Goal: Check status: Check status

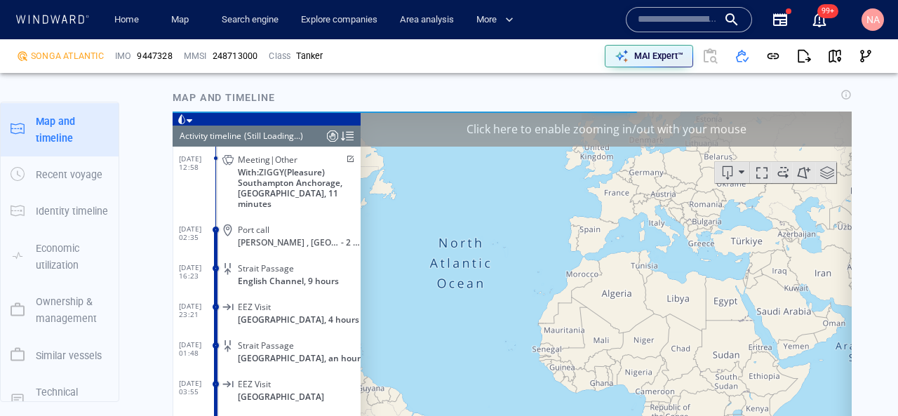
scroll to position [7170, 0]
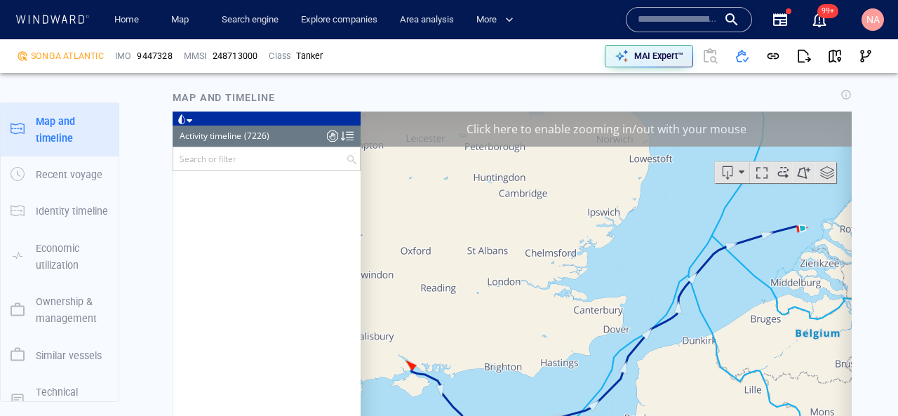
scroll to position [278495, 0]
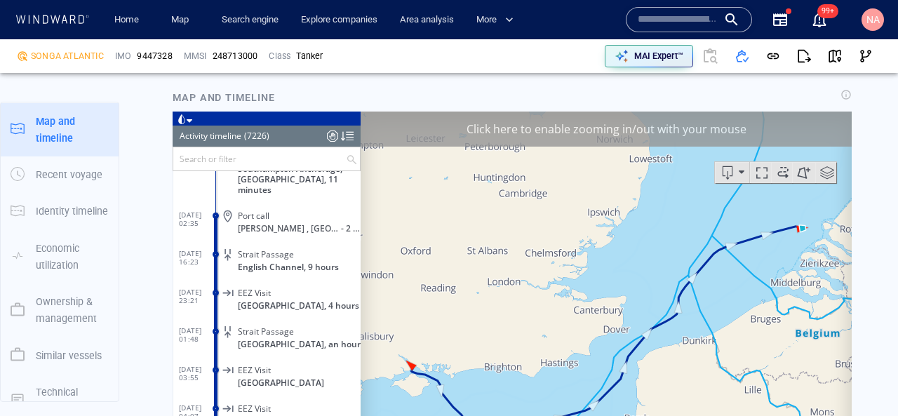
click at [269, 159] on input "text" at bounding box center [259, 158] width 173 height 23
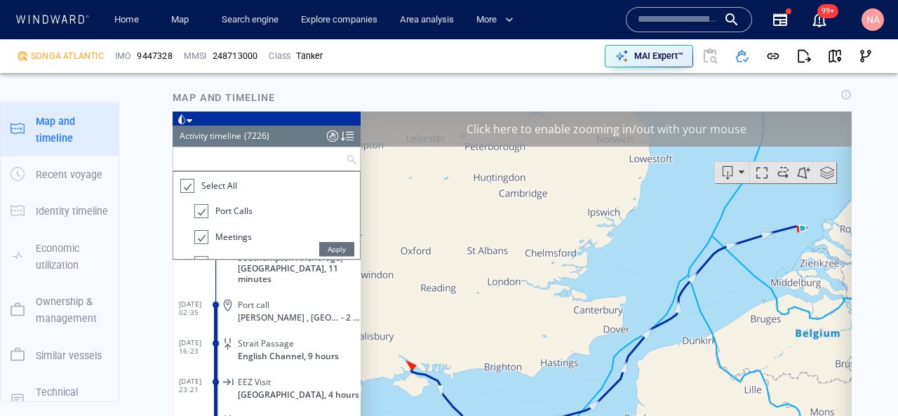
click at [326, 137] on header "Activity timeline (7226) (Still Loading...)" at bounding box center [267, 135] width 188 height 21
click at [328, 137] on div at bounding box center [332, 135] width 11 height 21
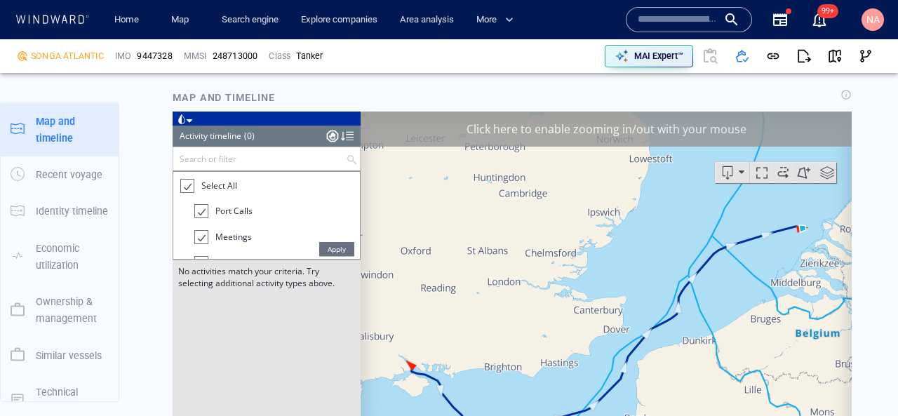
click at [327, 248] on span "Apply" at bounding box center [336, 248] width 35 height 14
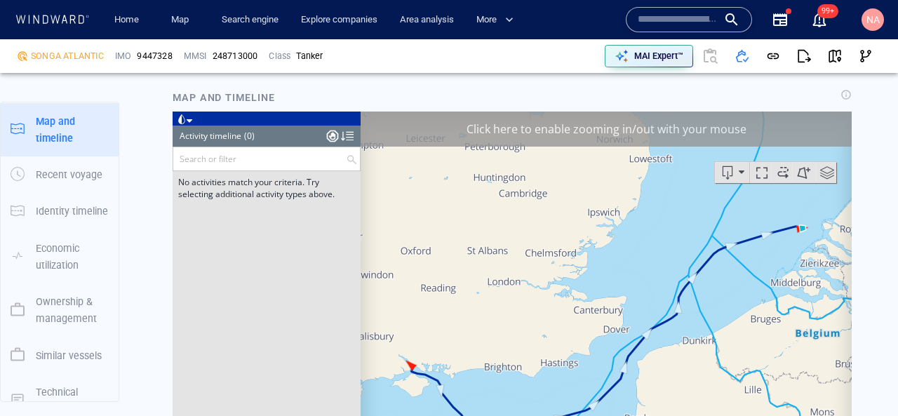
click at [335, 142] on div at bounding box center [332, 135] width 11 height 21
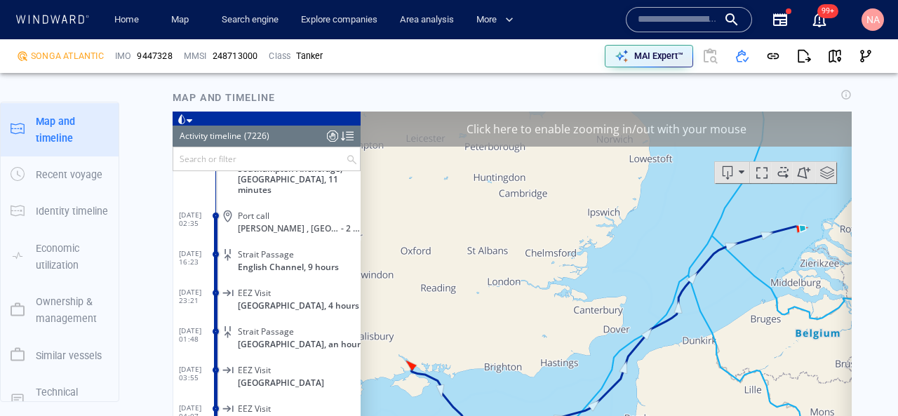
click at [300, 163] on input "text" at bounding box center [259, 158] width 173 height 23
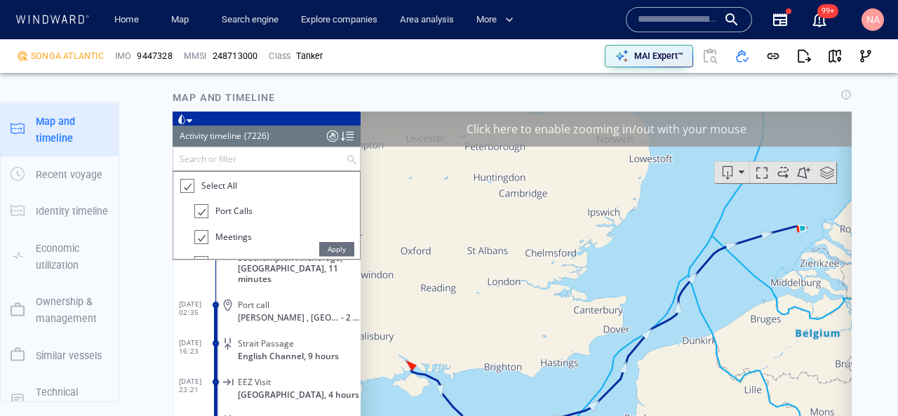
click at [226, 188] on span "Select All" at bounding box center [219, 185] width 36 height 12
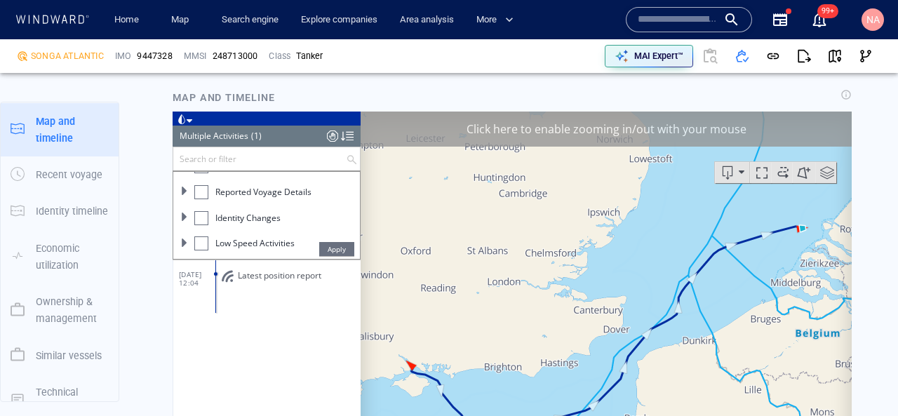
scroll to position [173, 0]
click at [226, 251] on ul "Select All Port Calls Meetings Alerts Alerts and Risk Indicators Area Visits Re…" at bounding box center [266, 214] width 187 height 87
click at [228, 244] on span "AIS Transmissions" at bounding box center [251, 244] width 72 height 12
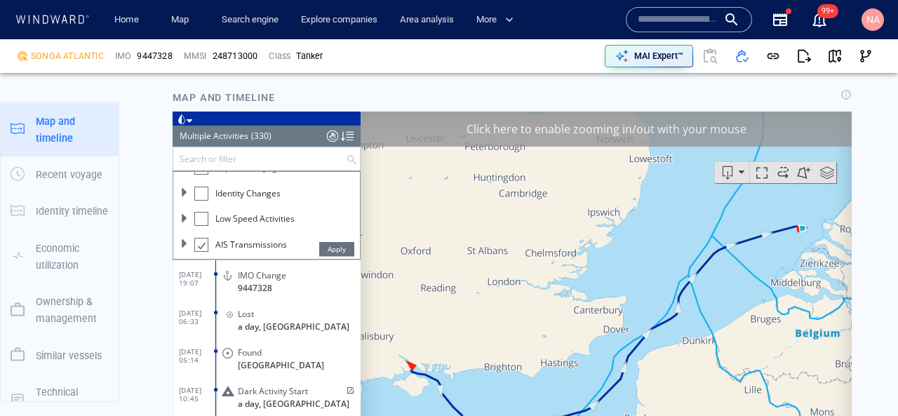
click at [337, 243] on span "Apply" at bounding box center [336, 248] width 35 height 14
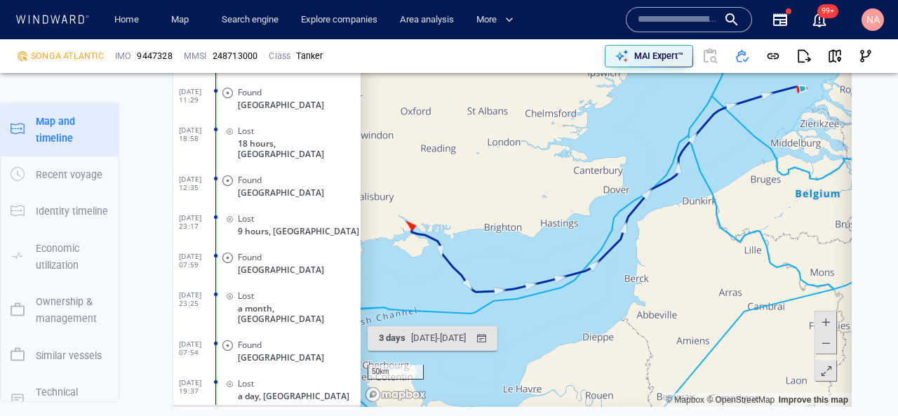
scroll to position [12295, 0]
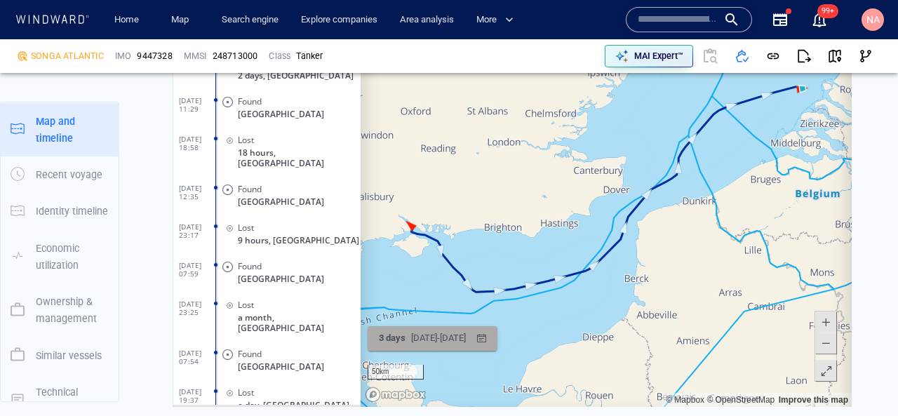
click at [427, 336] on div "[DATE] - [DATE]" at bounding box center [438, 339] width 60 height 22
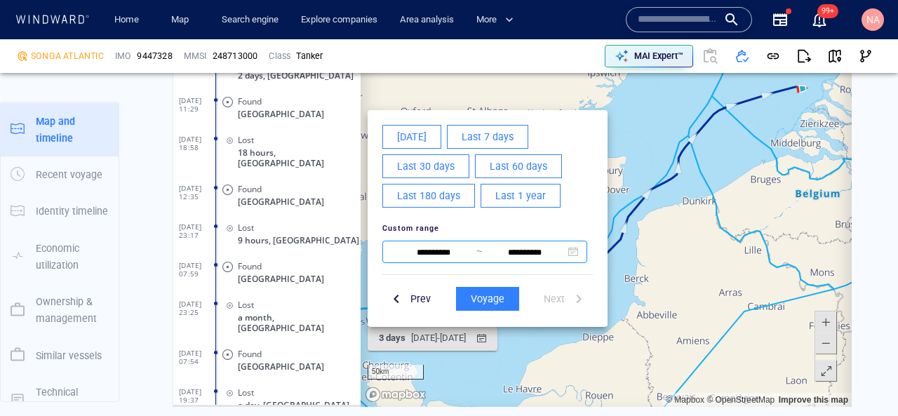
click at [430, 253] on input "**********" at bounding box center [434, 252] width 86 height 17
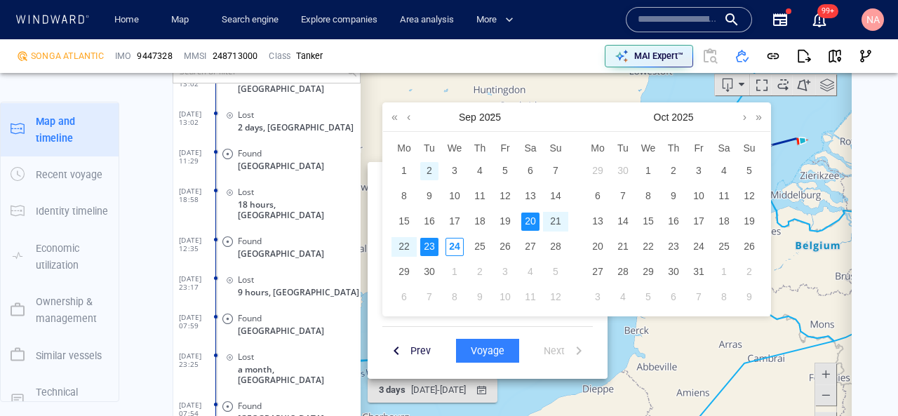
scroll to position [1026, 0]
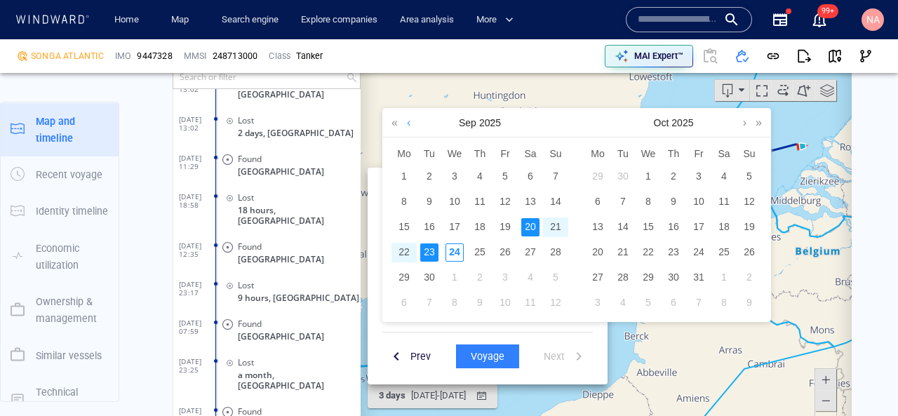
click at [403, 119] on link at bounding box center [408, 122] width 11 height 28
click at [408, 119] on link at bounding box center [408, 122] width 11 height 28
click at [474, 227] on div "15" at bounding box center [480, 227] width 18 height 18
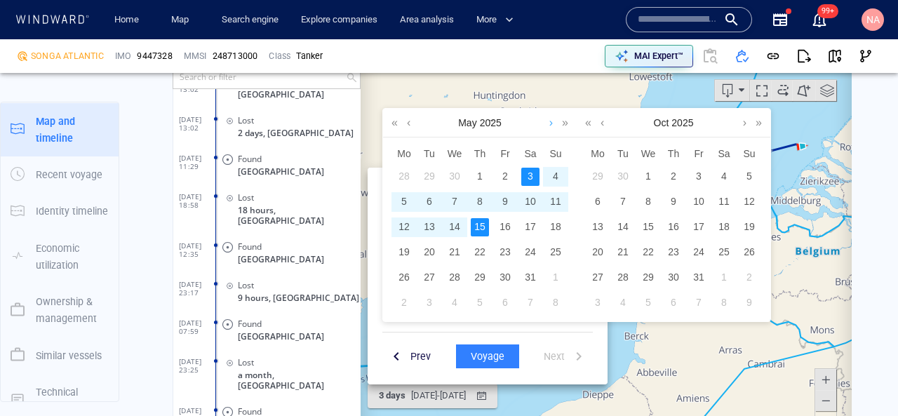
click at [549, 122] on link at bounding box center [551, 122] width 11 height 28
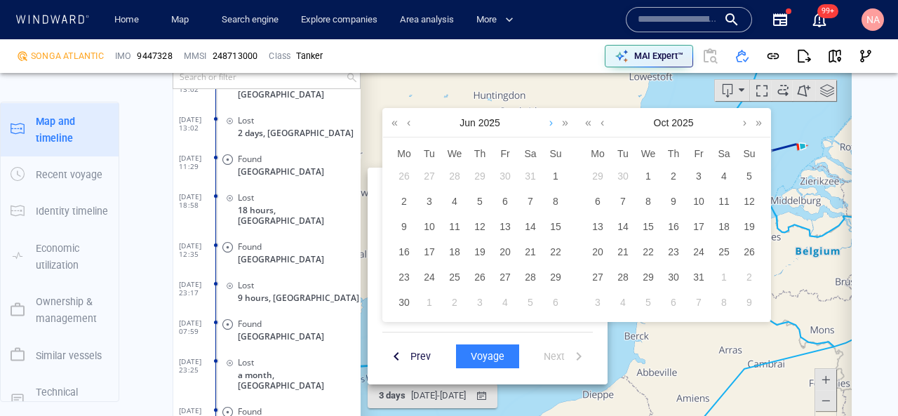
click at [549, 122] on link at bounding box center [551, 122] width 11 height 28
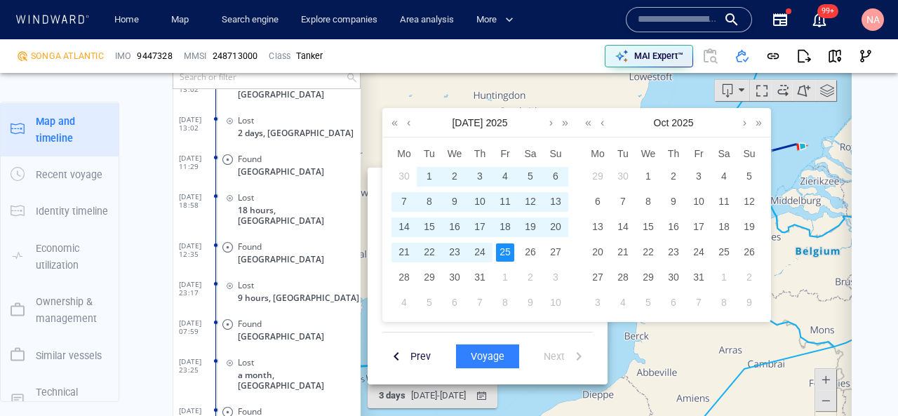
click at [505, 253] on div "25" at bounding box center [505, 252] width 18 height 18
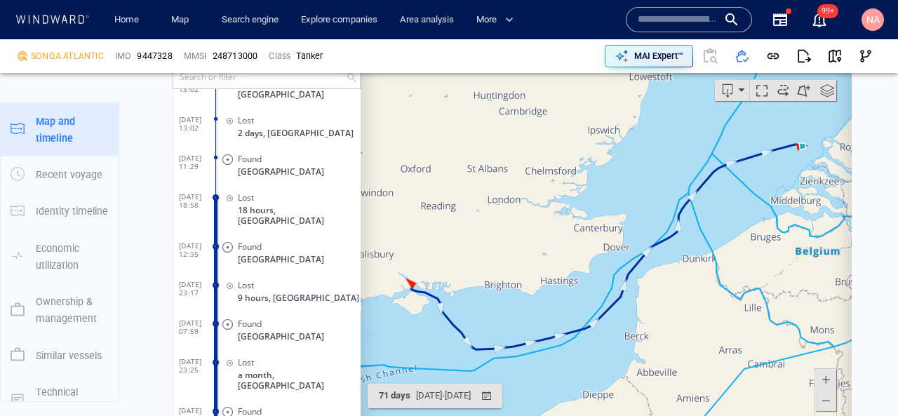
scroll to position [0, 0]
